Goal: Task Accomplishment & Management: Manage account settings

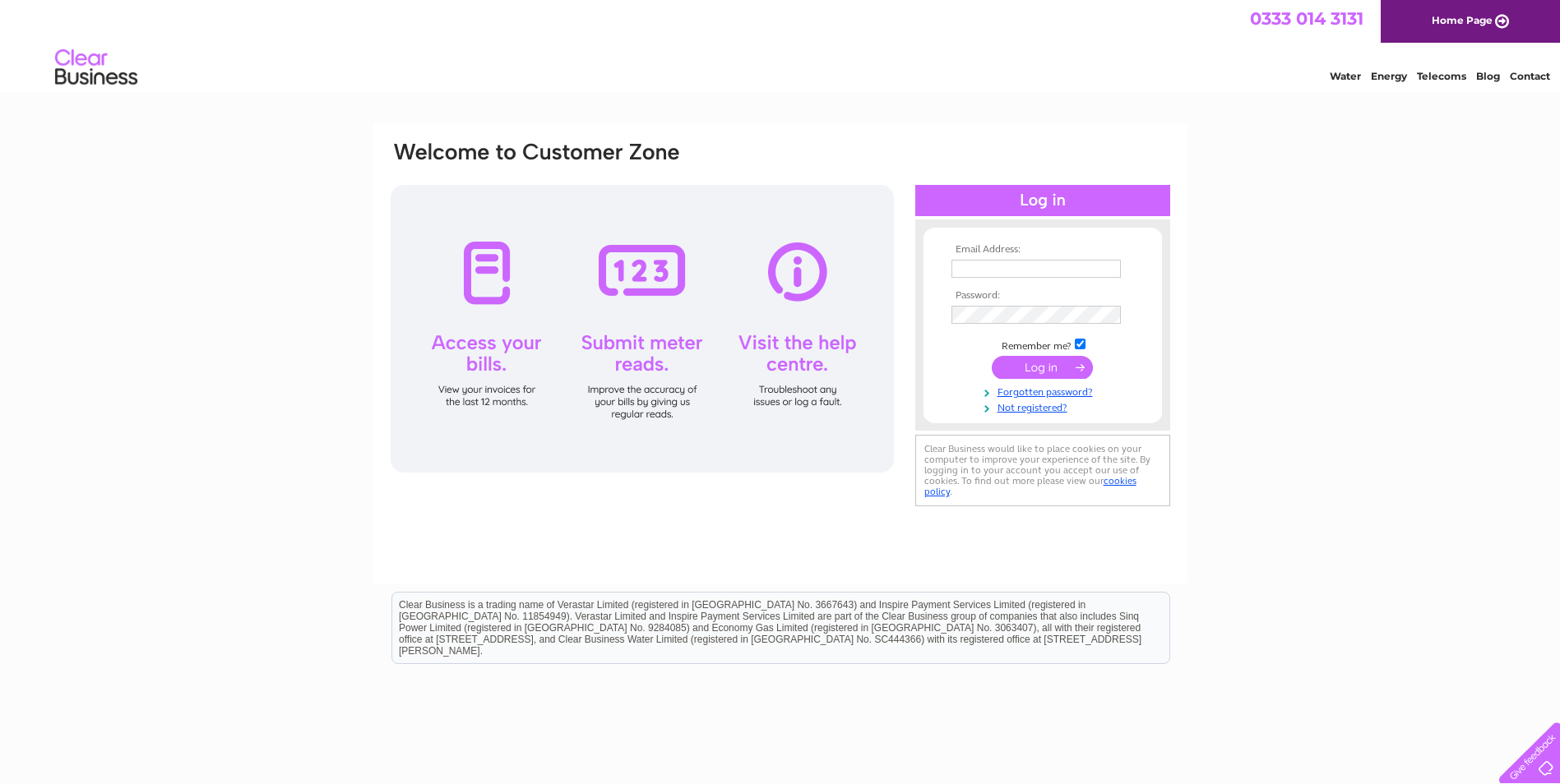
type input "purchase@goadsby.com"
click at [1065, 363] on input "submit" at bounding box center [1042, 367] width 102 height 23
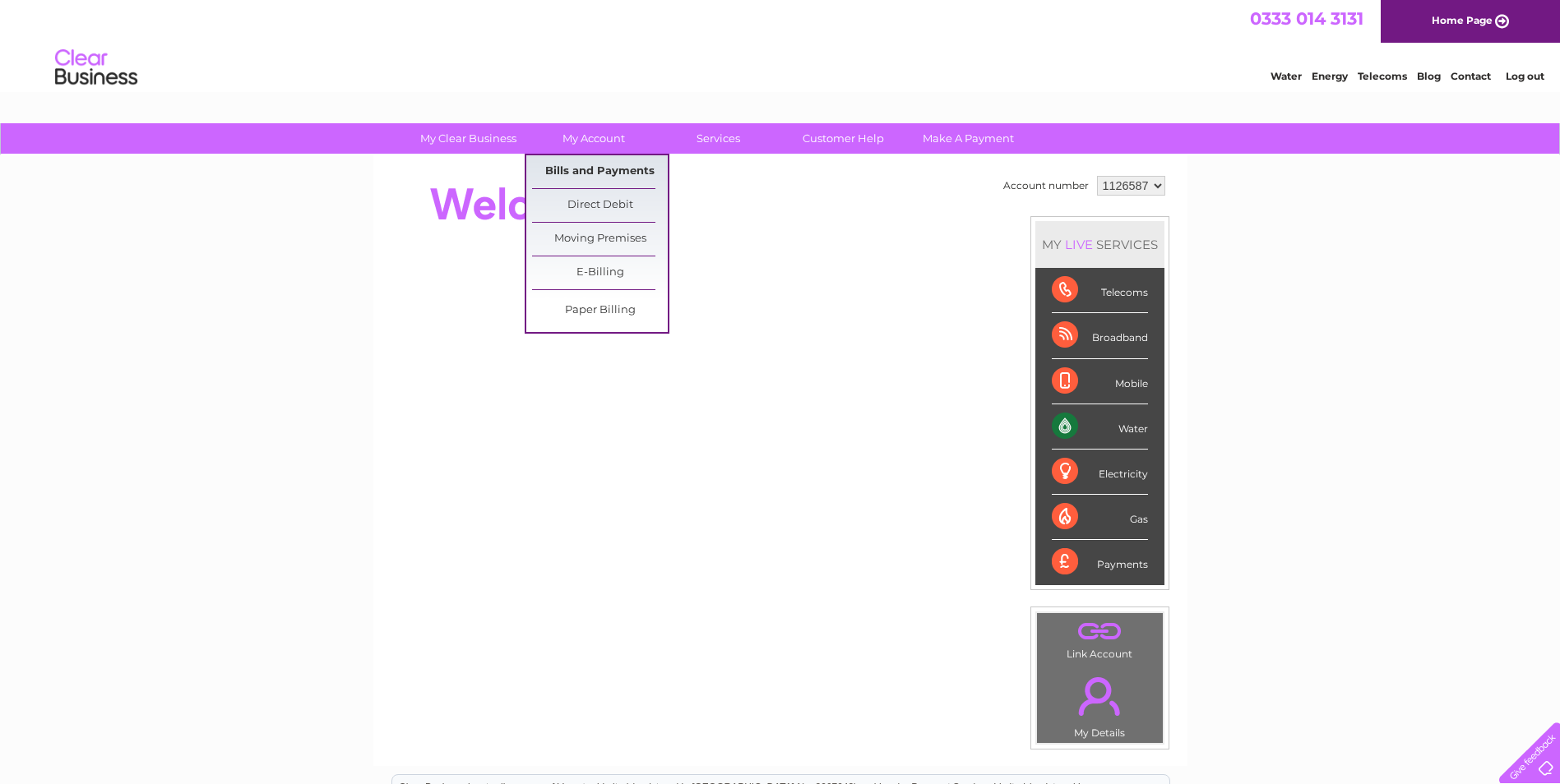
click at [585, 172] on link "Bills and Payments" at bounding box center [599, 171] width 135 height 33
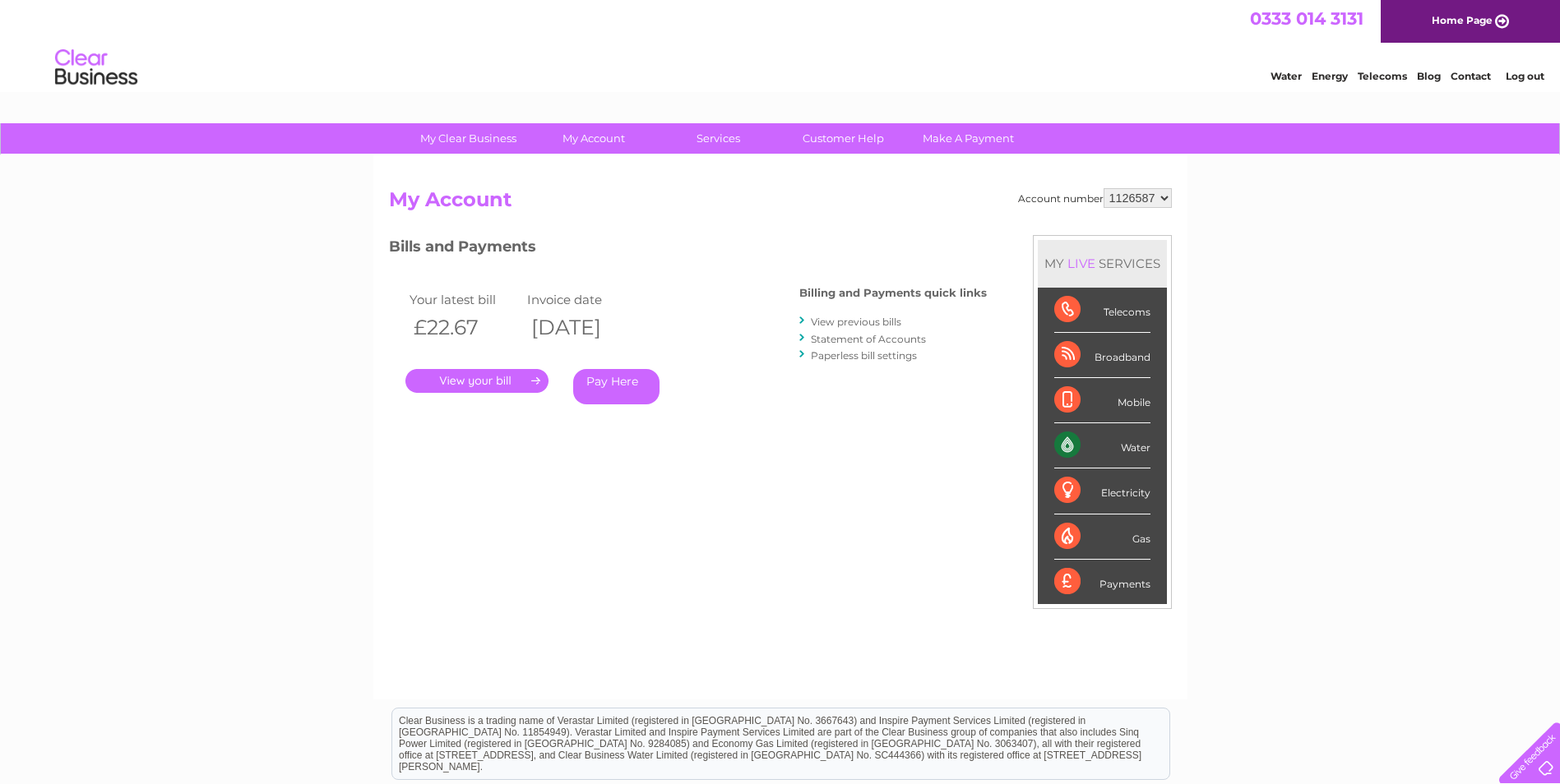
click at [484, 381] on link "." at bounding box center [477, 381] width 143 height 24
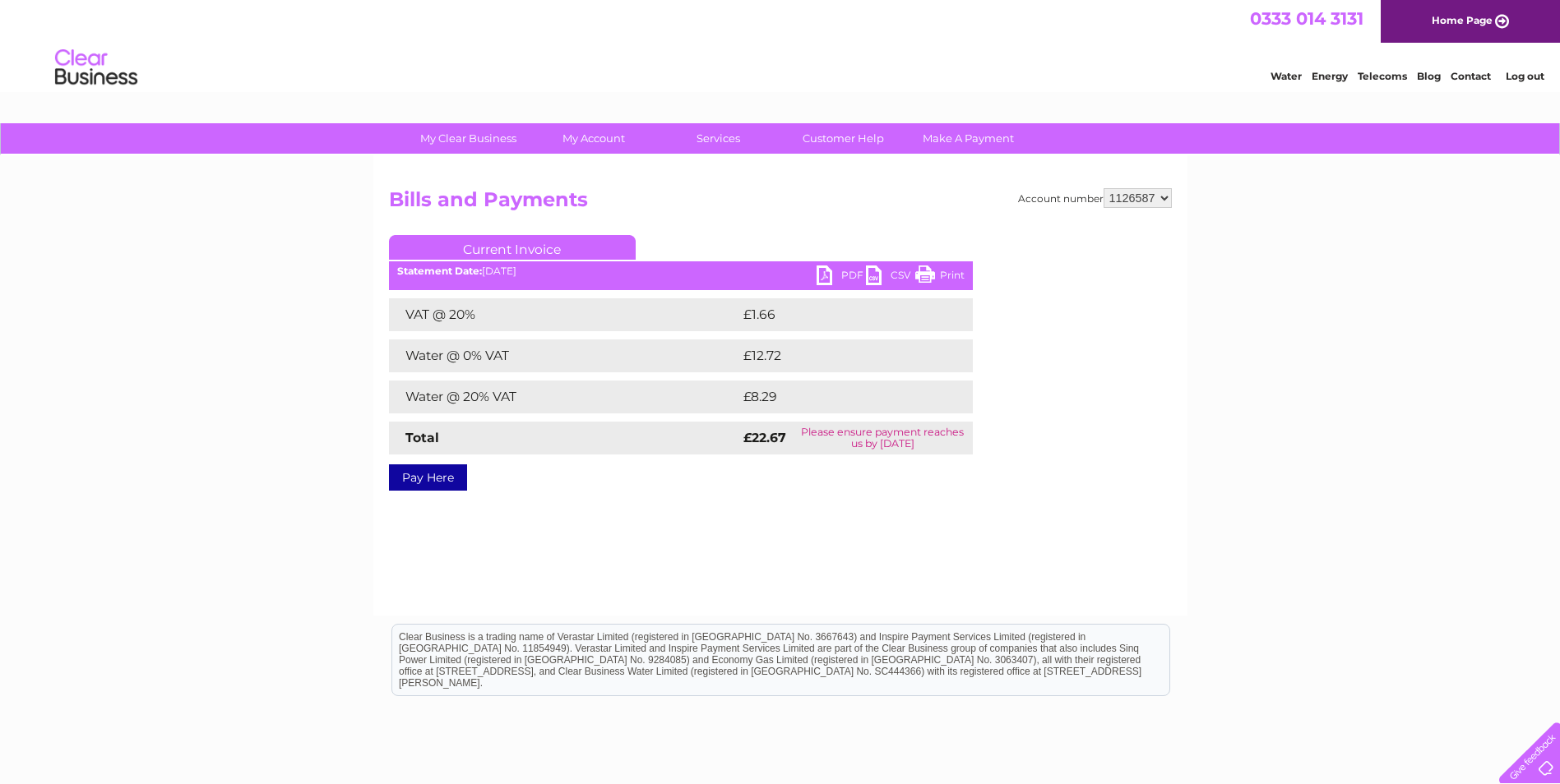
click at [820, 277] on link "PDF" at bounding box center [841, 278] width 50 height 24
